Goal: Find specific page/section: Find specific page/section

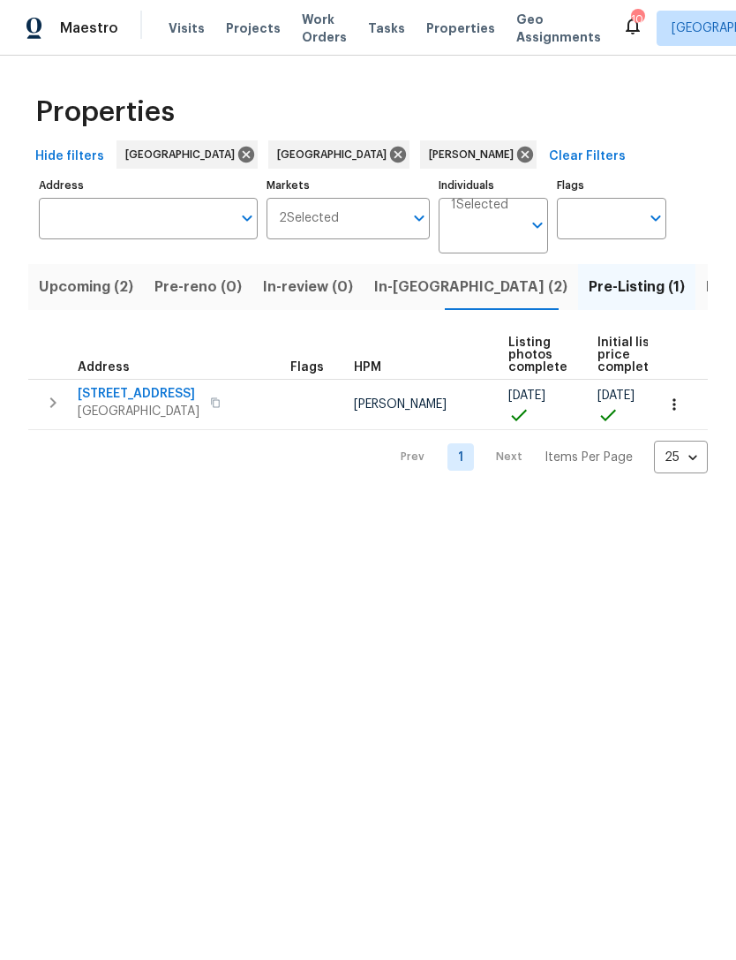
click at [151, 397] on span "8062 Holland Park St" at bounding box center [139, 394] width 122 height 18
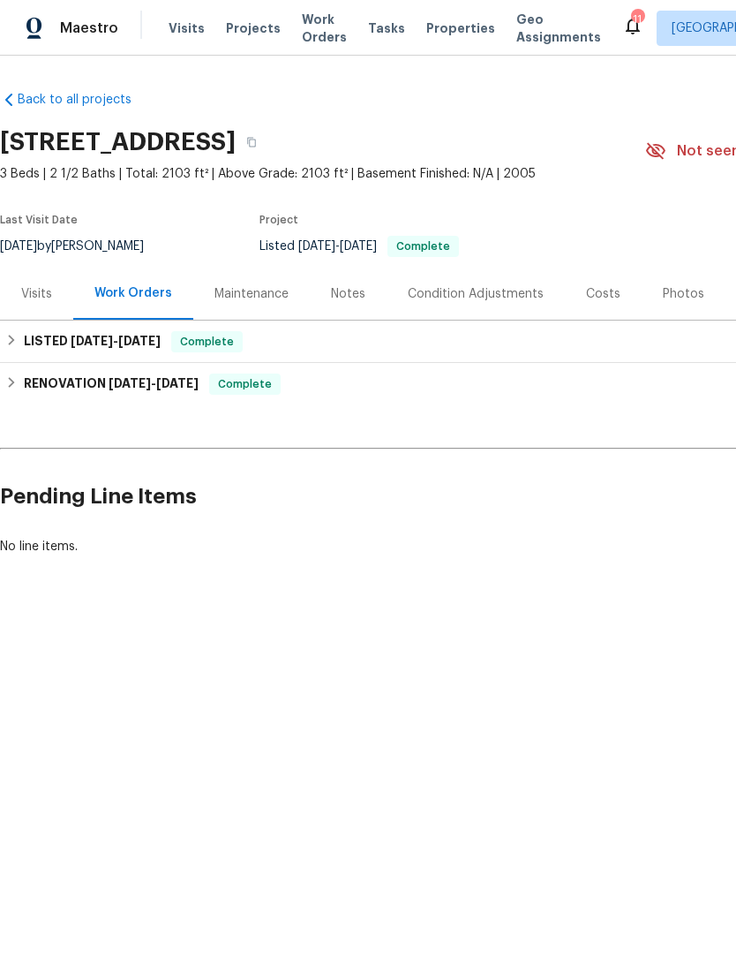
click at [604, 298] on div "Costs" at bounding box center [603, 294] width 34 height 18
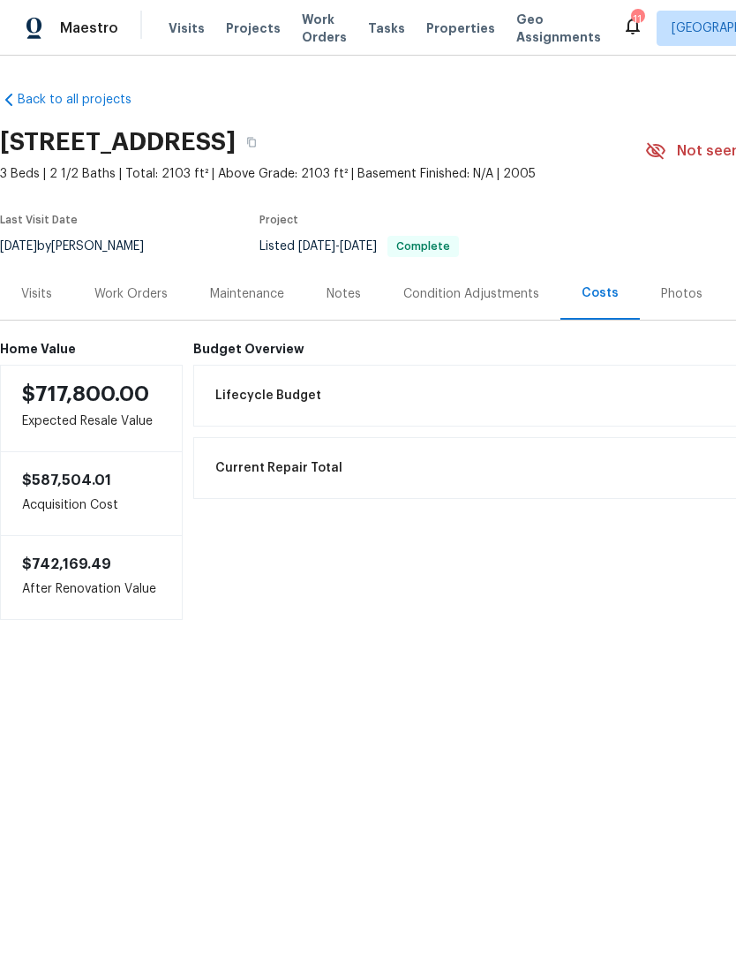
click at [676, 298] on div "Photos" at bounding box center [681, 294] width 41 height 18
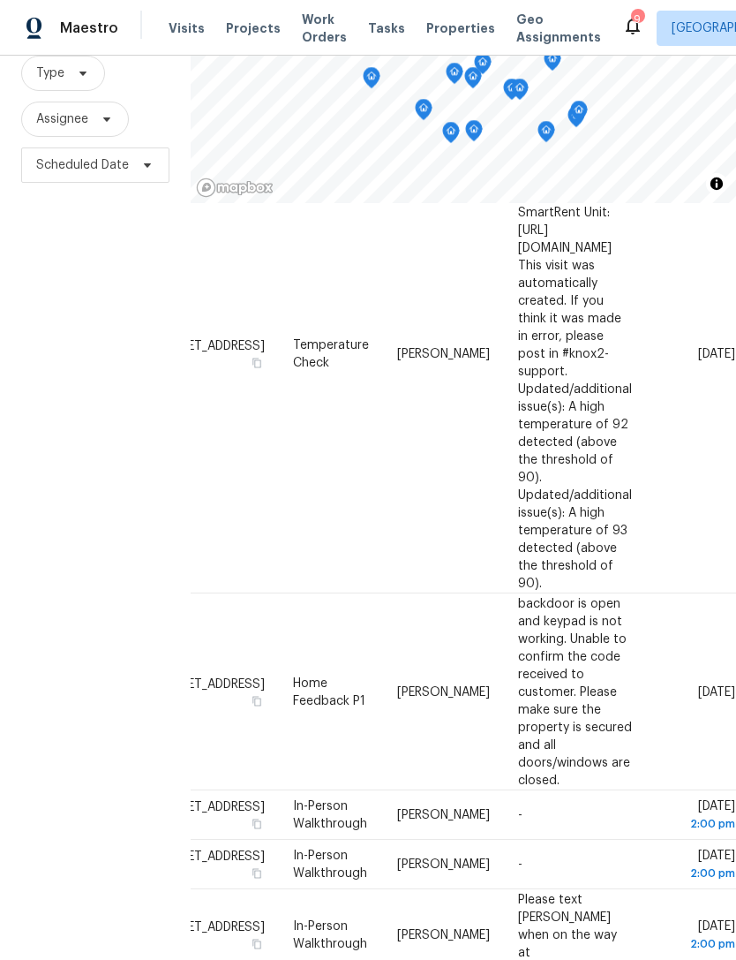
scroll to position [1677, 156]
click at [379, 924] on div "Address Type Assignee Comments Scheduled Date ↑ [STREET_ADDRESS] Progress [PERS…" at bounding box center [405, 277] width 503 height 3502
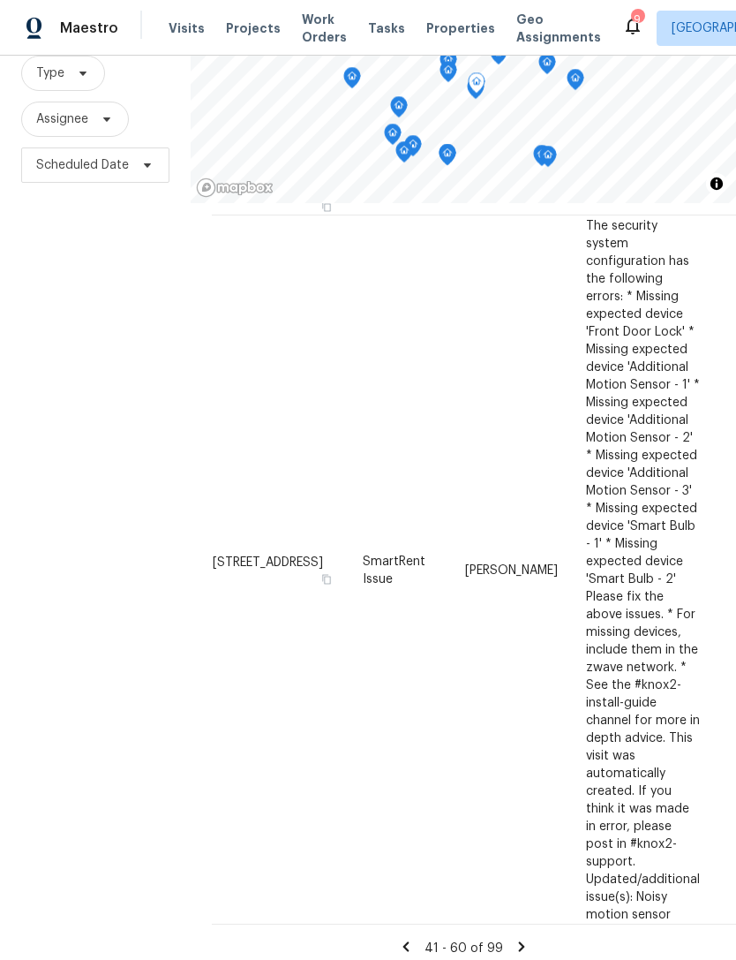
scroll to position [57, 0]
click at [514, 940] on icon at bounding box center [522, 947] width 16 height 16
